Goal: Transaction & Acquisition: Purchase product/service

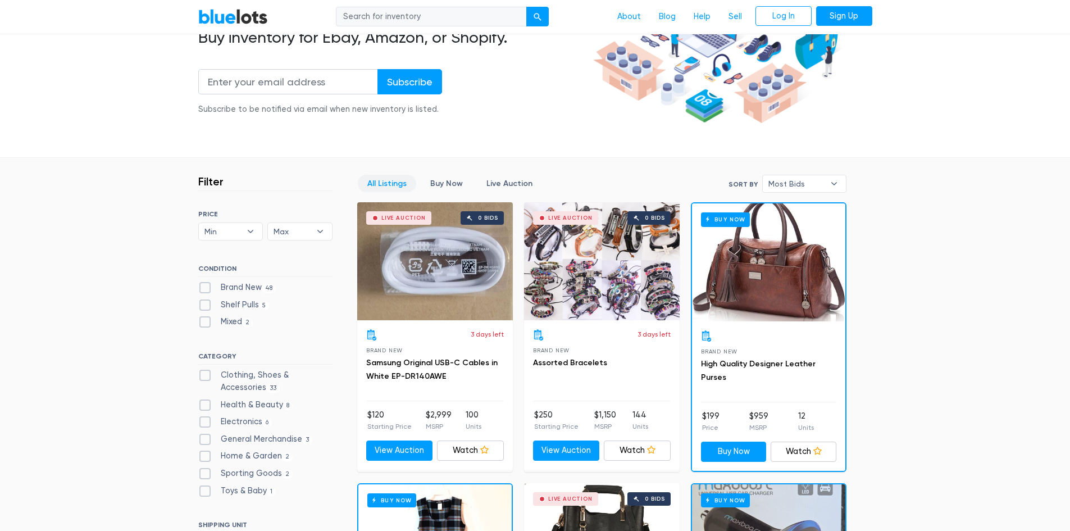
scroll to position [169, 0]
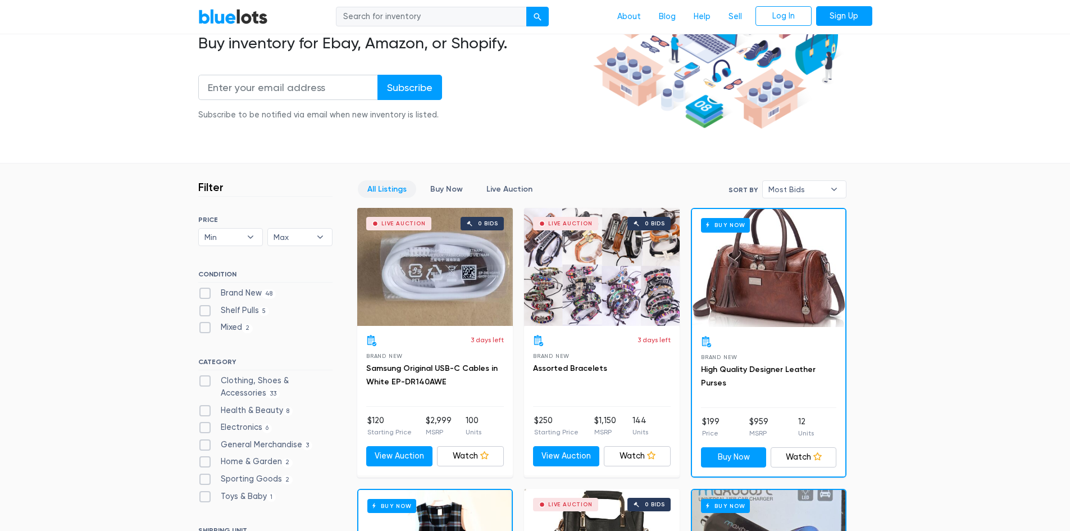
click at [204, 308] on label "Shelf Pulls 5" at bounding box center [233, 311] width 71 height 12
click at [204, 308] on Pulls"] "Shelf Pulls 5" at bounding box center [201, 308] width 7 height 7
checkbox Pulls"] "true"
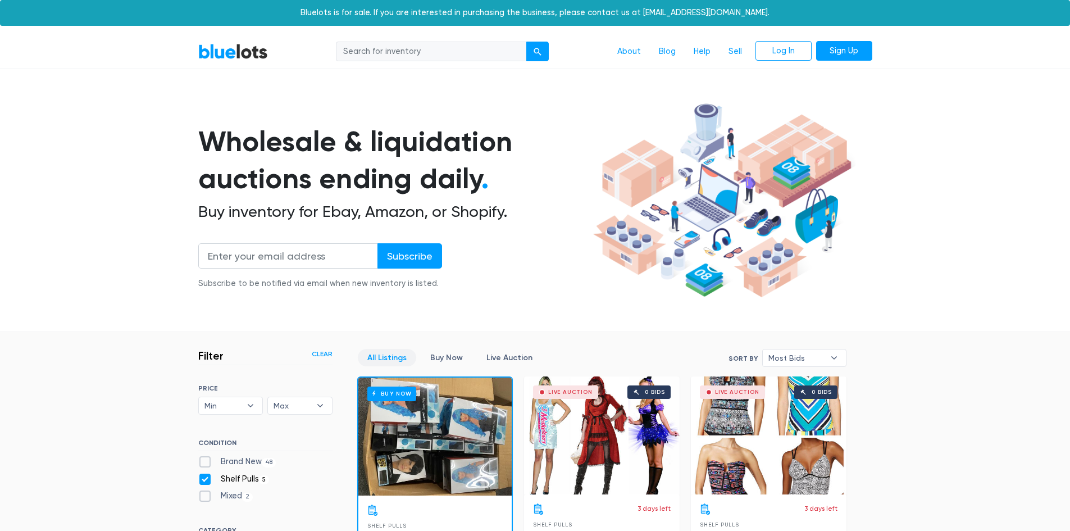
scroll to position [302, 0]
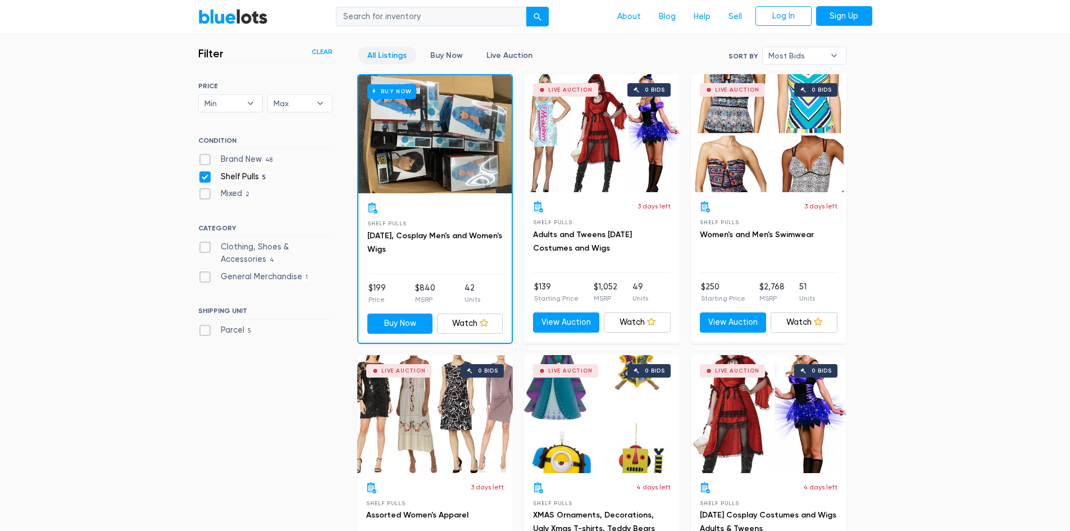
click at [206, 180] on label "Shelf Pulls 5" at bounding box center [233, 177] width 71 height 12
click at [206, 178] on Pulls"] "Shelf Pulls 5" at bounding box center [201, 174] width 7 height 7
checkbox Pulls"] "false"
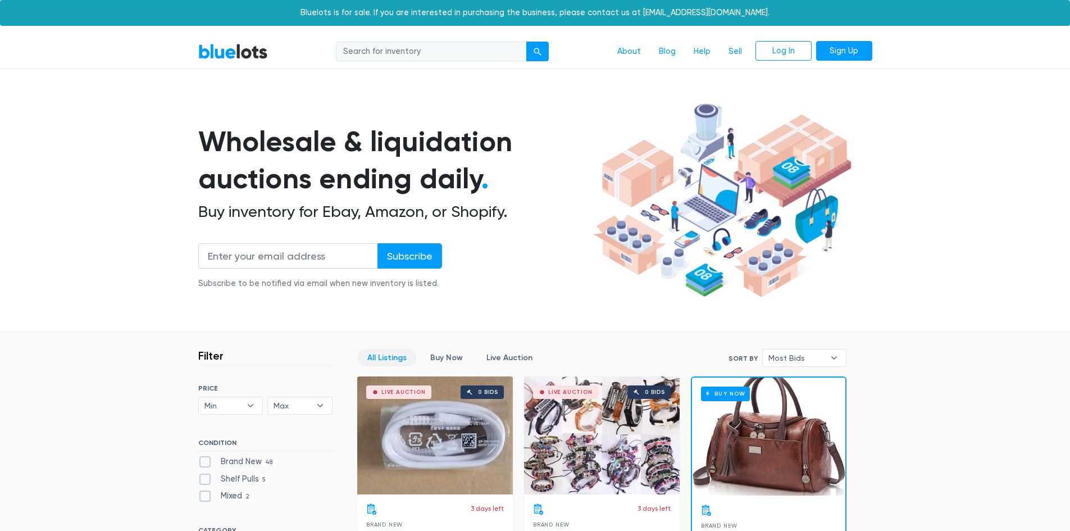
scroll to position [302, 0]
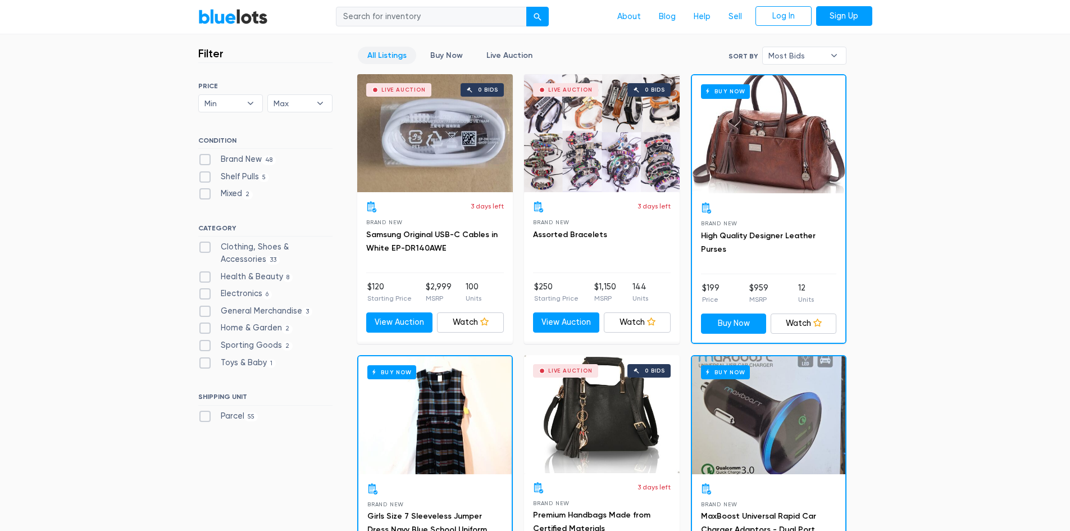
click at [208, 159] on label "Brand New 48" at bounding box center [237, 159] width 78 height 12
click at [206, 159] on New"] "Brand New 48" at bounding box center [201, 156] width 7 height 7
checkbox New"] "true"
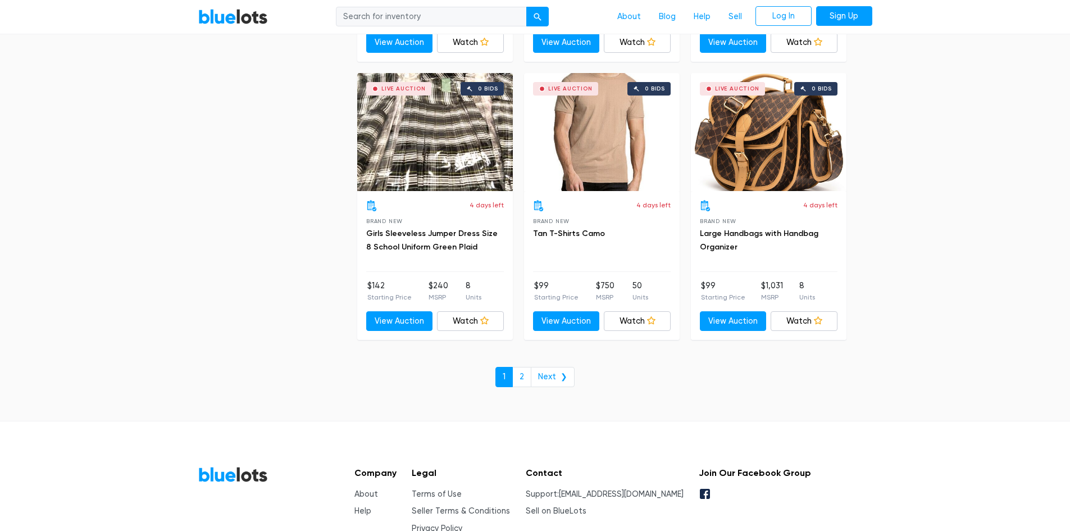
scroll to position [4672, 0]
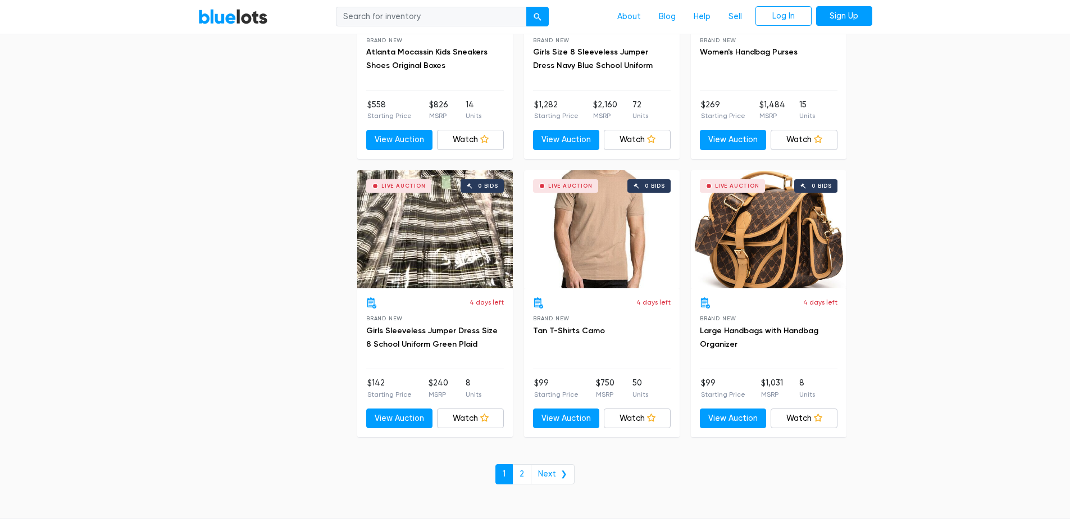
click at [752, 267] on div "Live Auction 0 bids" at bounding box center [769, 229] width 156 height 118
